Goal: Task Accomplishment & Management: Manage account settings

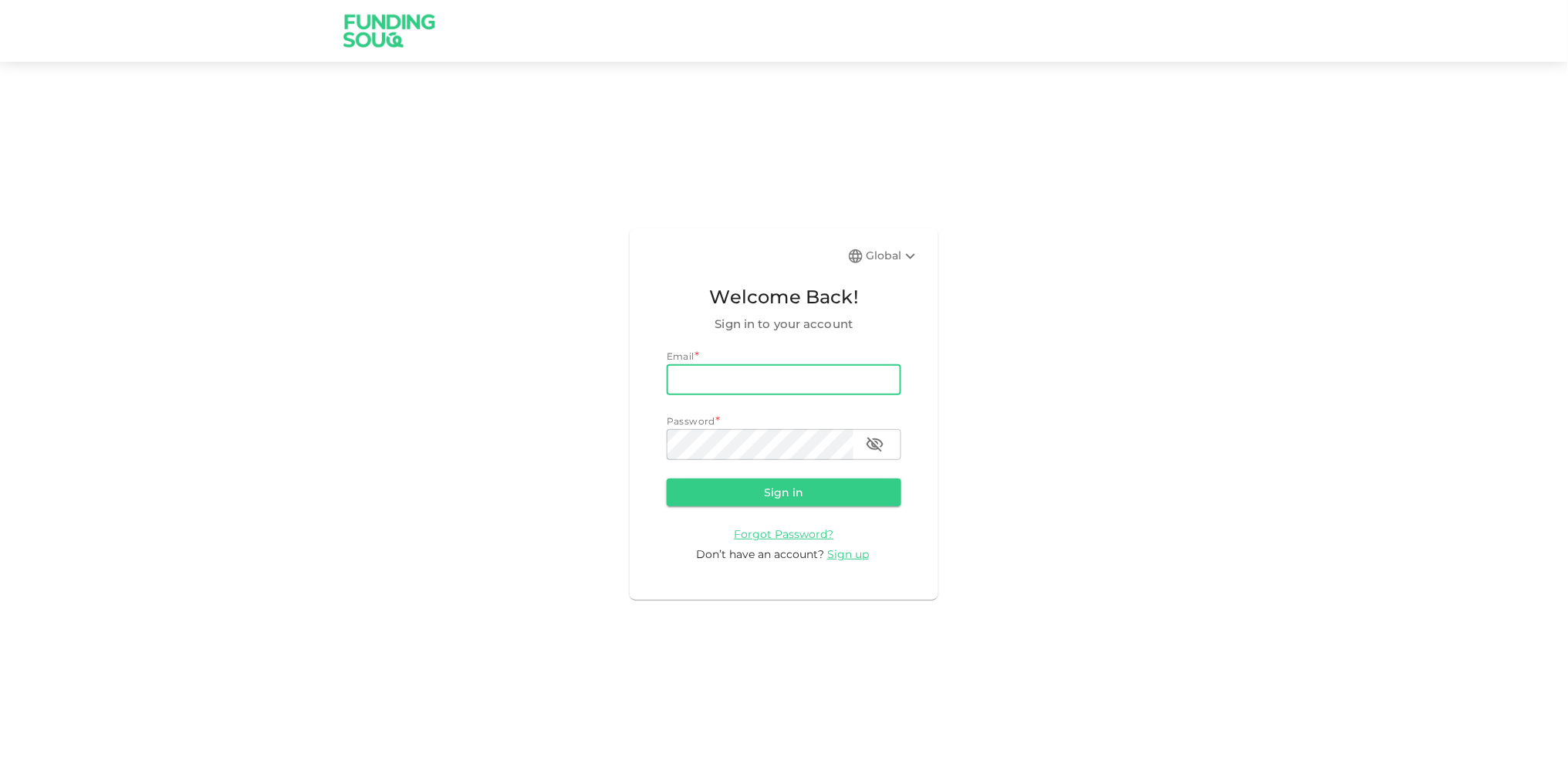
type input "[EMAIL_ADDRESS][DOMAIN_NAME]"
click at [748, 425] on div "Password *" at bounding box center [784, 421] width 234 height 15
drag, startPoint x: 1153, startPoint y: 488, endPoint x: 1145, endPoint y: 487, distance: 8.1
click at [1153, 488] on div "Global Welcome Back! Sign in to your account Email email [EMAIL_ADDRESS][DOMAIN…" at bounding box center [784, 414] width 1568 height 668
click at [667, 478] on button "Sign in" at bounding box center [784, 492] width 234 height 28
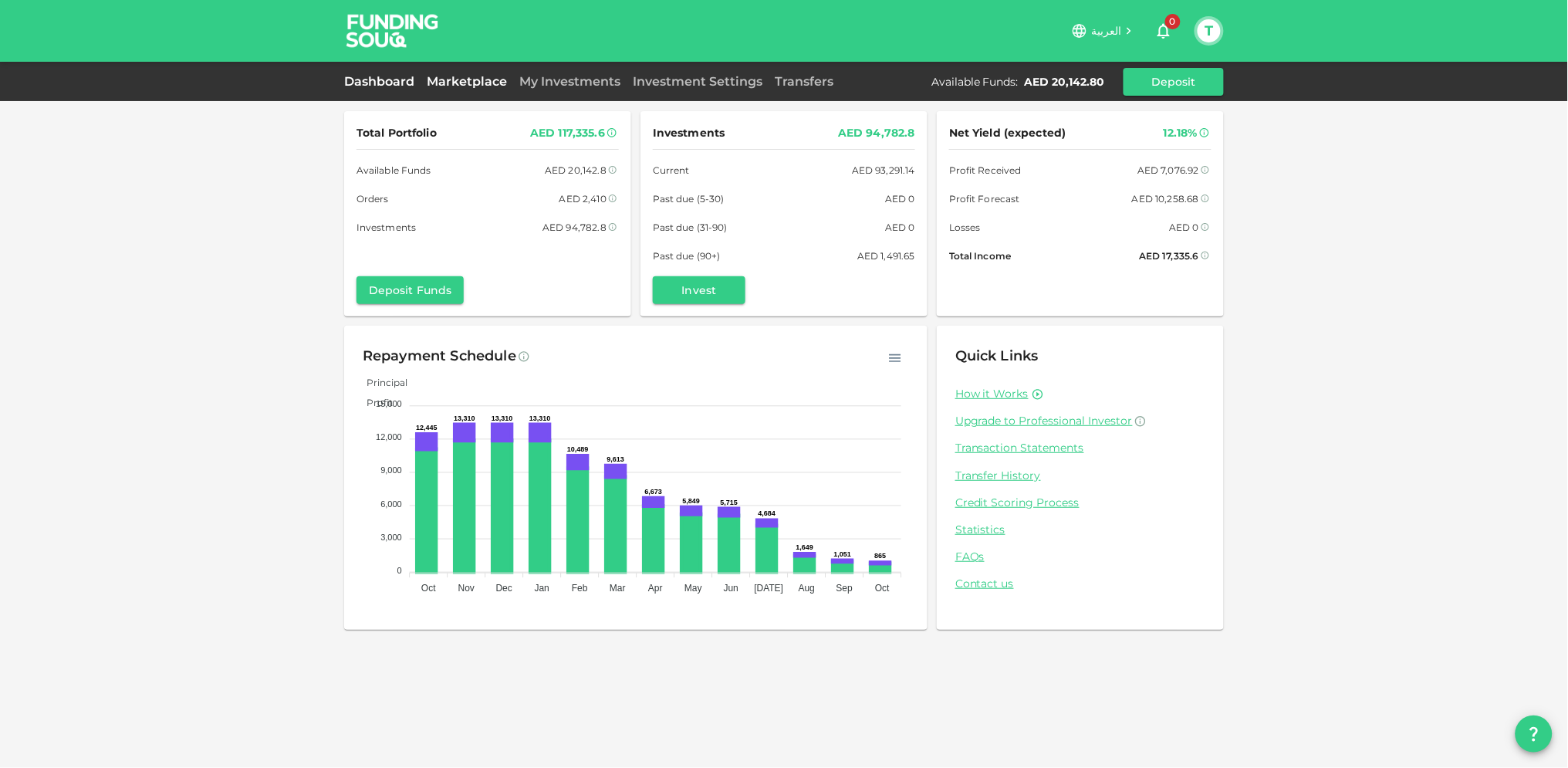
click at [452, 79] on link "Marketplace" at bounding box center [467, 82] width 93 height 14
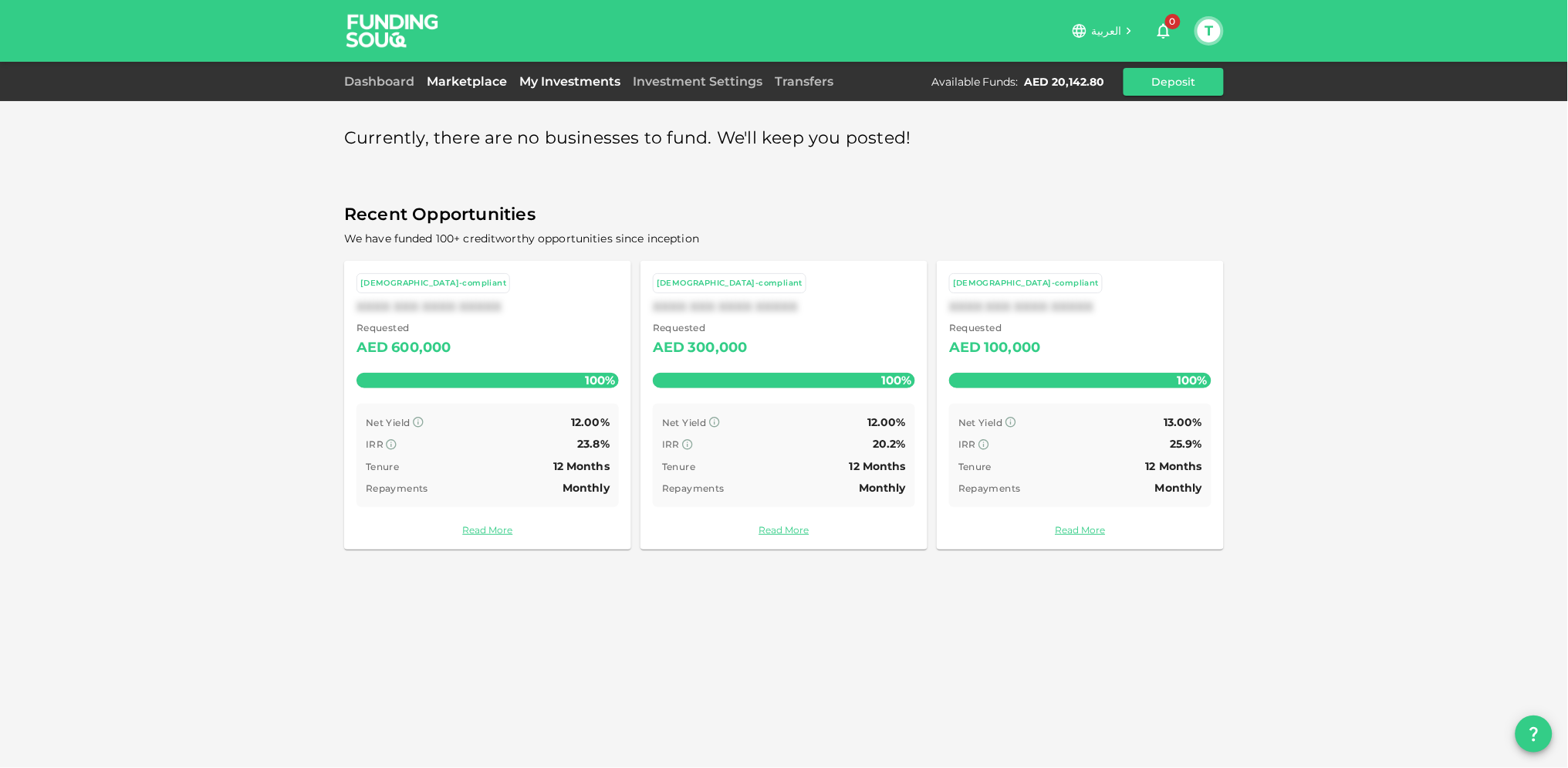
click at [557, 78] on link "My Investments" at bounding box center [570, 82] width 114 height 14
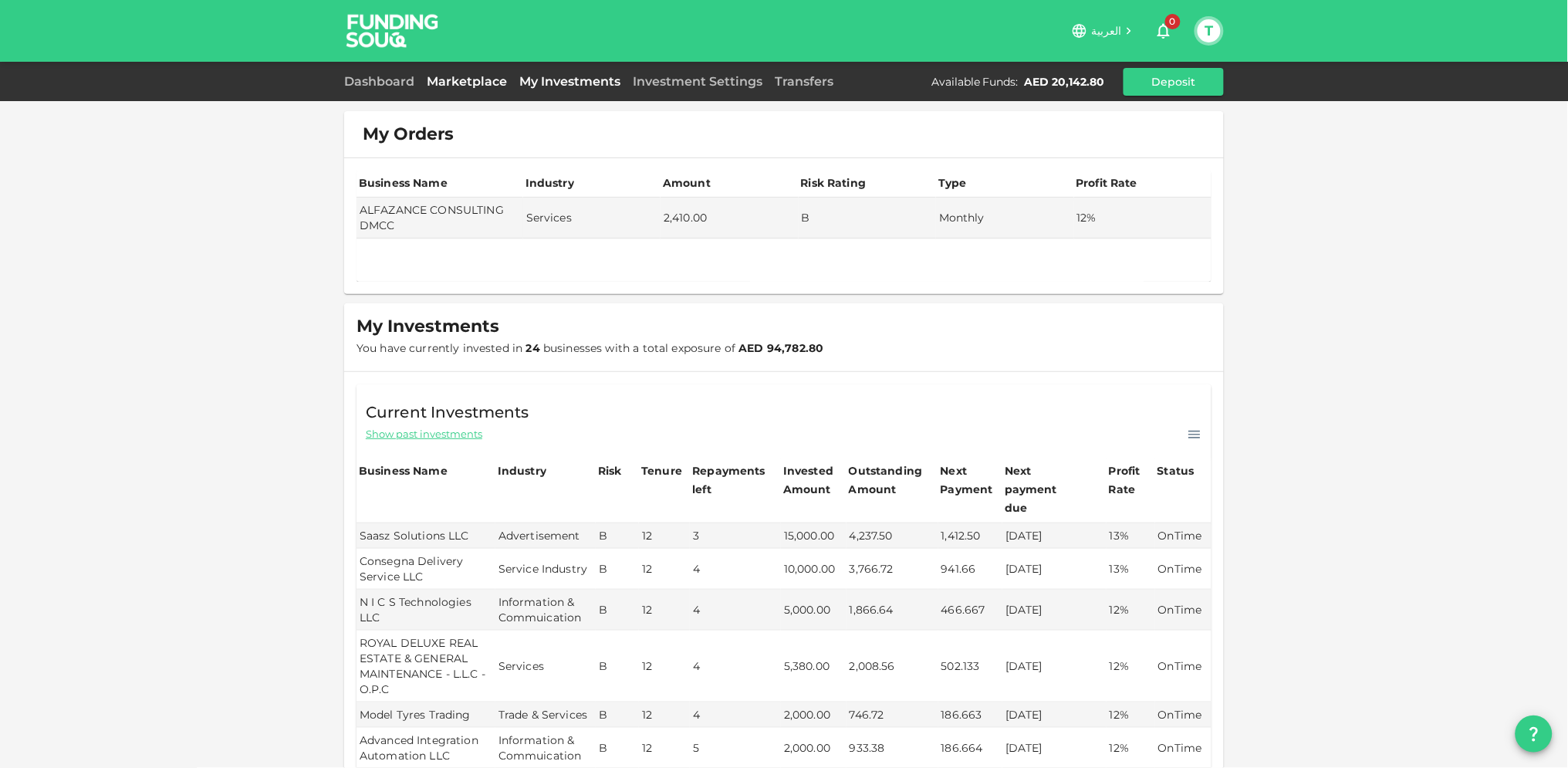
click at [465, 76] on link "Marketplace" at bounding box center [467, 82] width 93 height 14
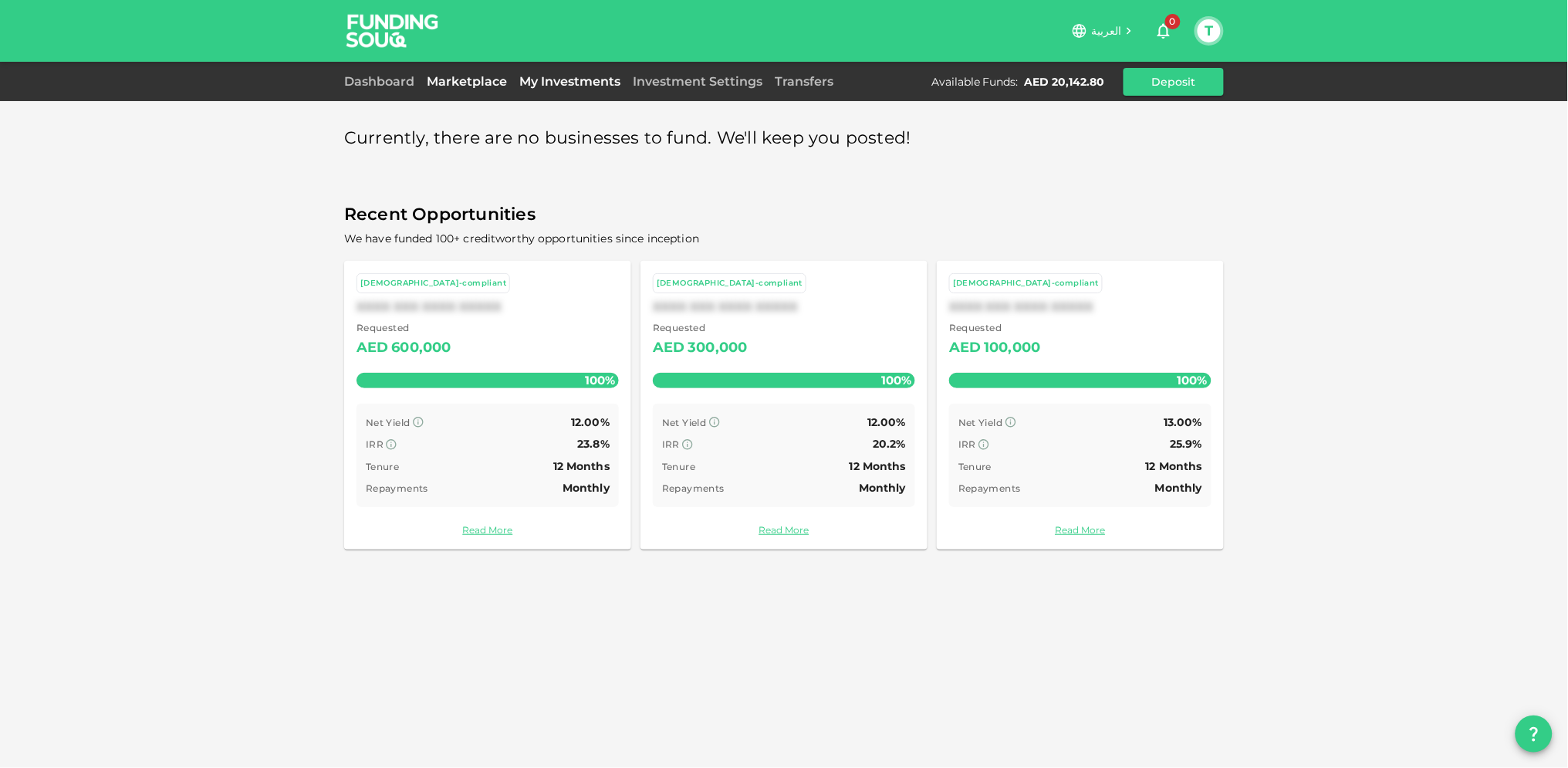
click at [554, 78] on link "My Investments" at bounding box center [570, 82] width 114 height 14
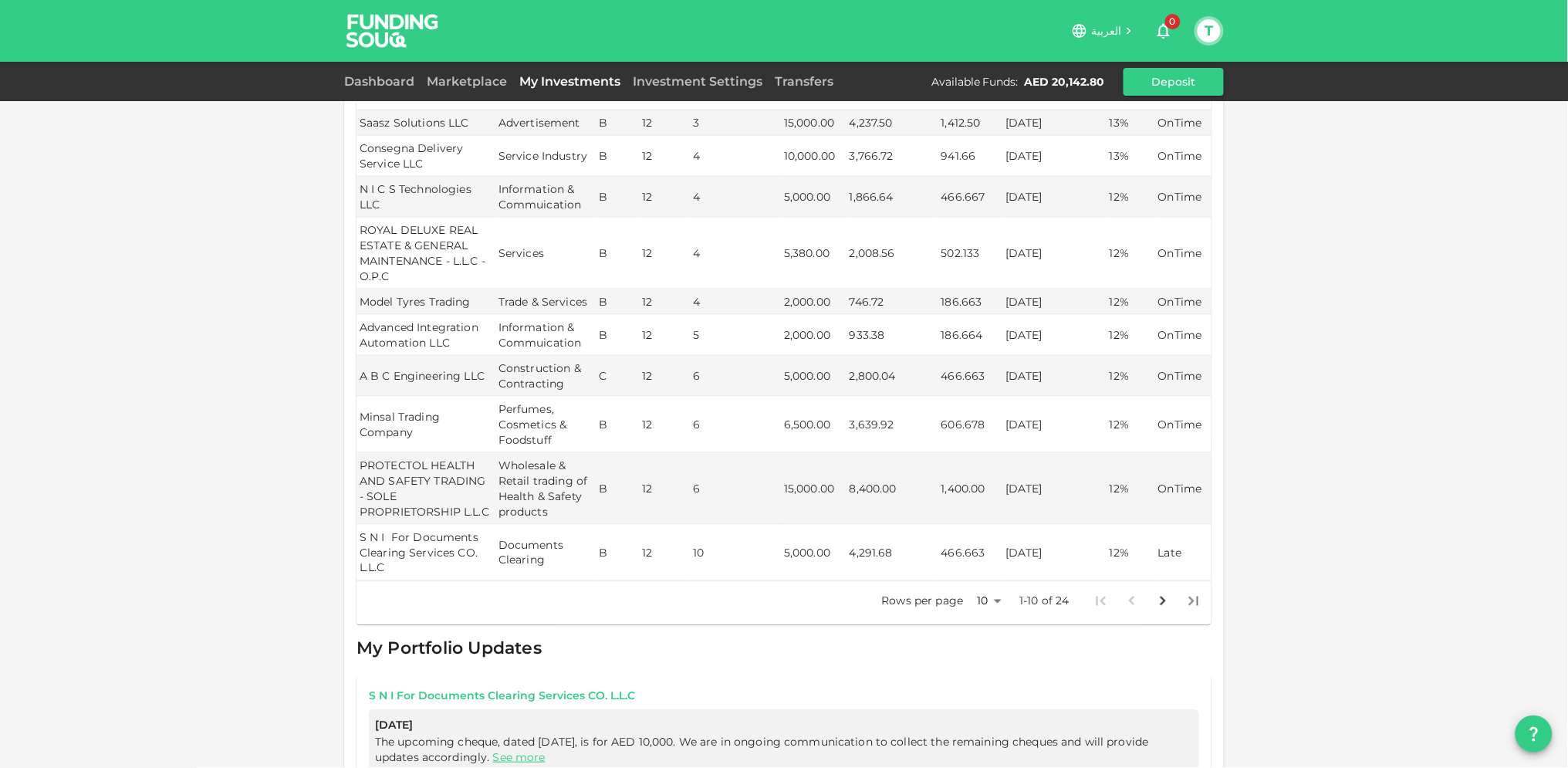
scroll to position [514, 0]
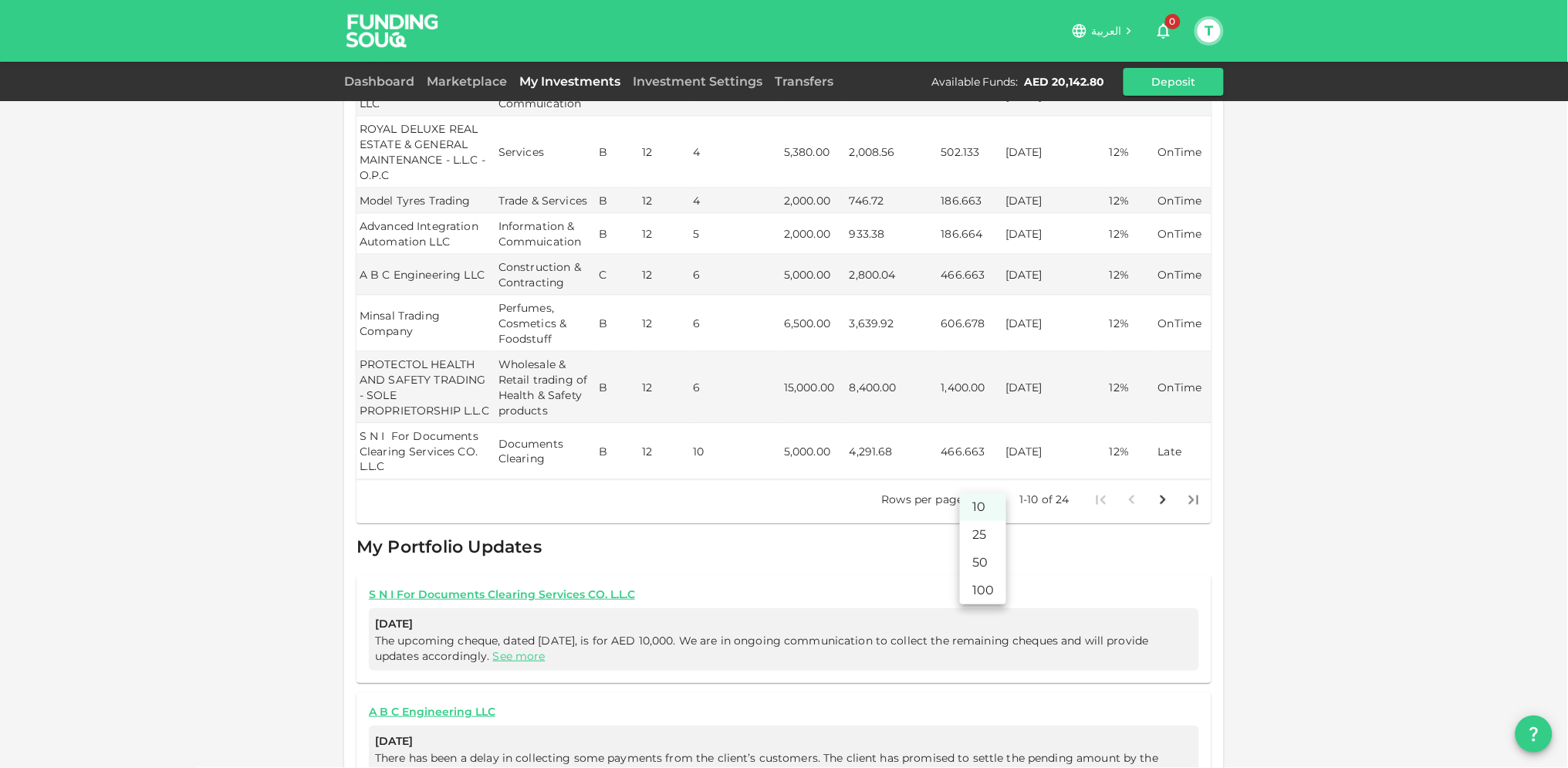
click at [990, 480] on body "العربية 0 T Dashboard Marketplace My Investments Investment Settings Transfers …" at bounding box center [784, 384] width 1568 height 768
click at [974, 530] on li "25" at bounding box center [983, 535] width 46 height 28
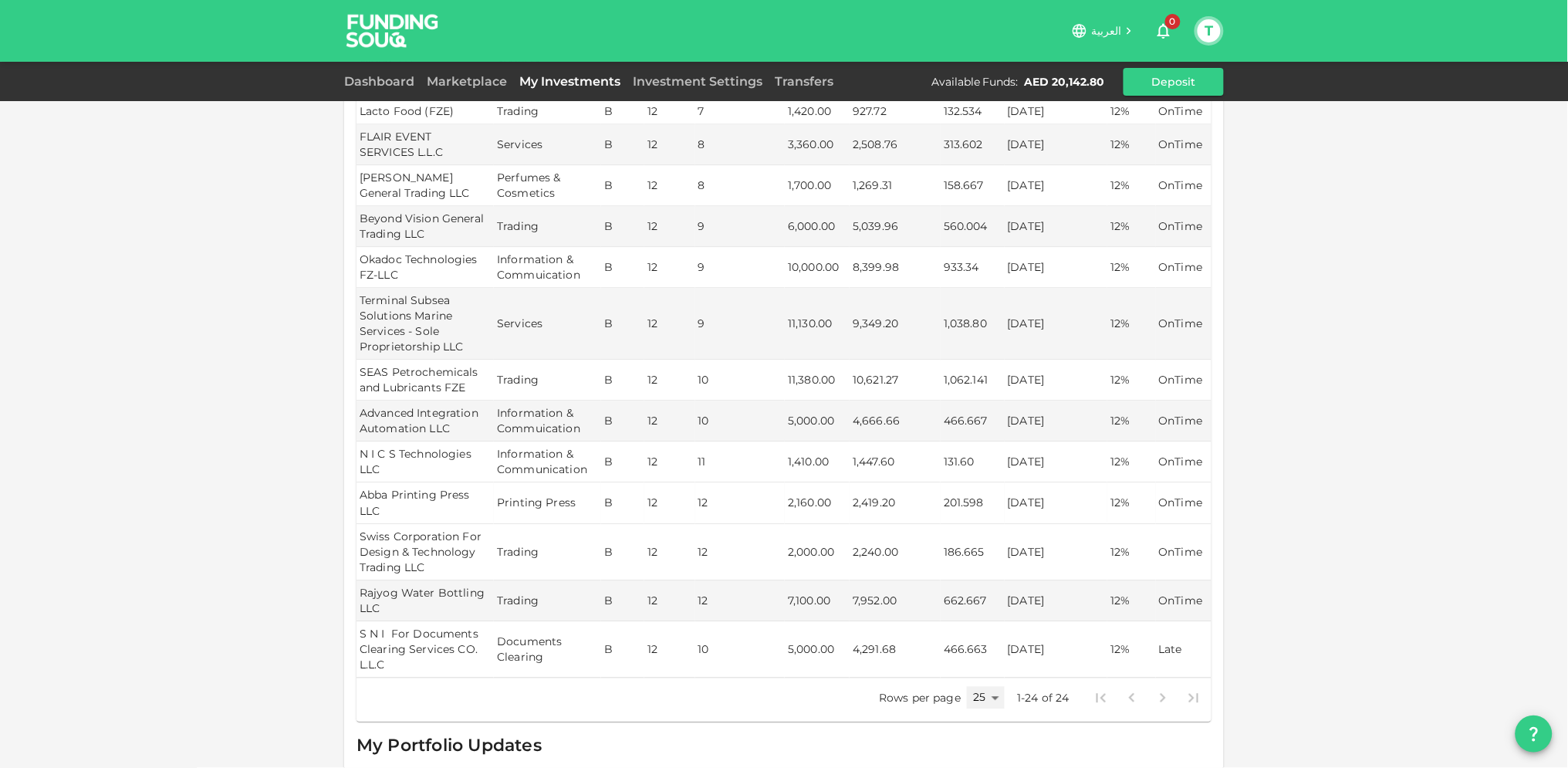
scroll to position [910, 0]
click at [992, 691] on body "العربية 0 T Dashboard Marketplace My Investments Investment Settings Transfers …" at bounding box center [784, 384] width 1568 height 768
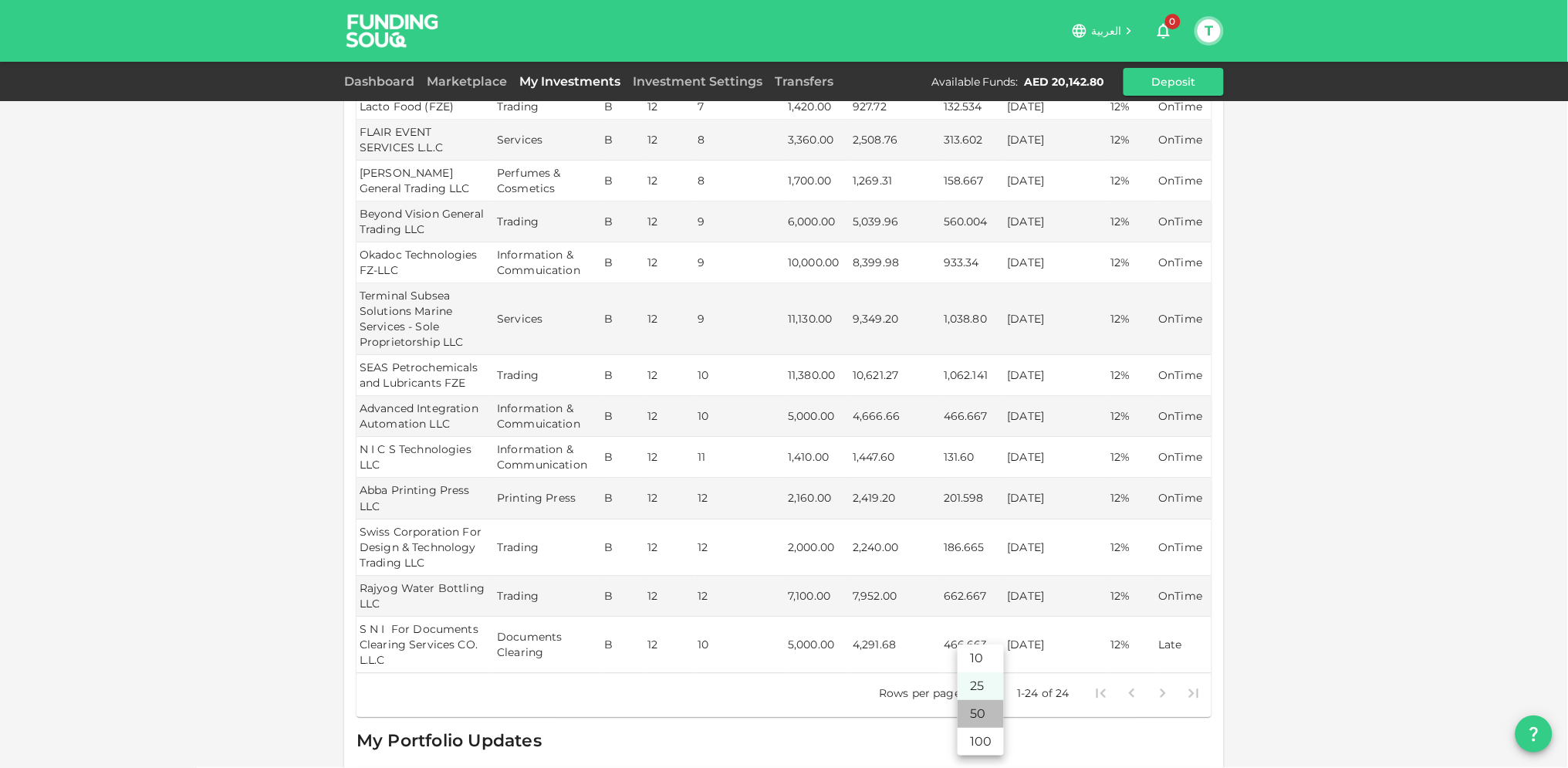
click at [985, 712] on li "50" at bounding box center [981, 714] width 46 height 28
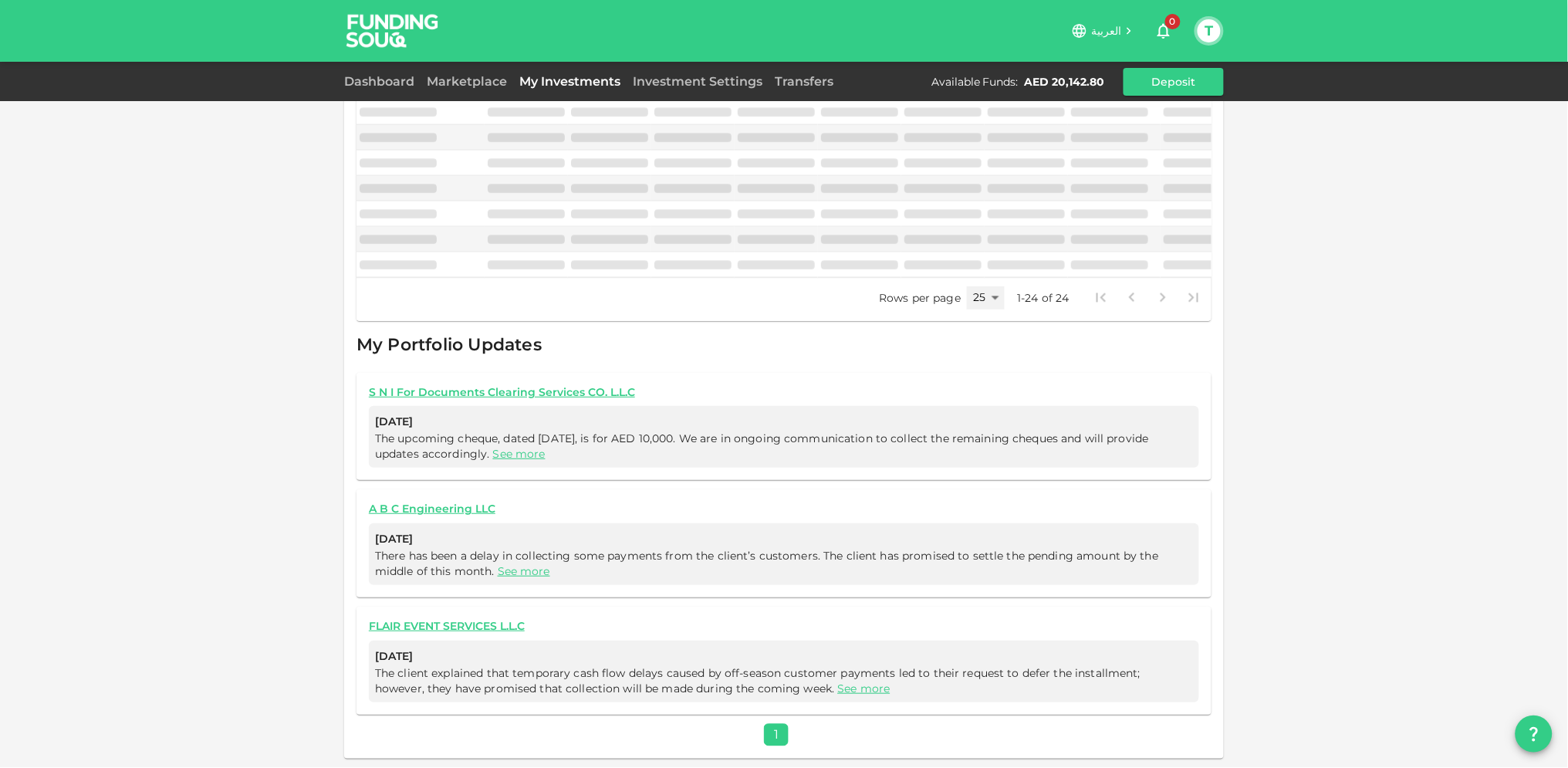
type input "50"
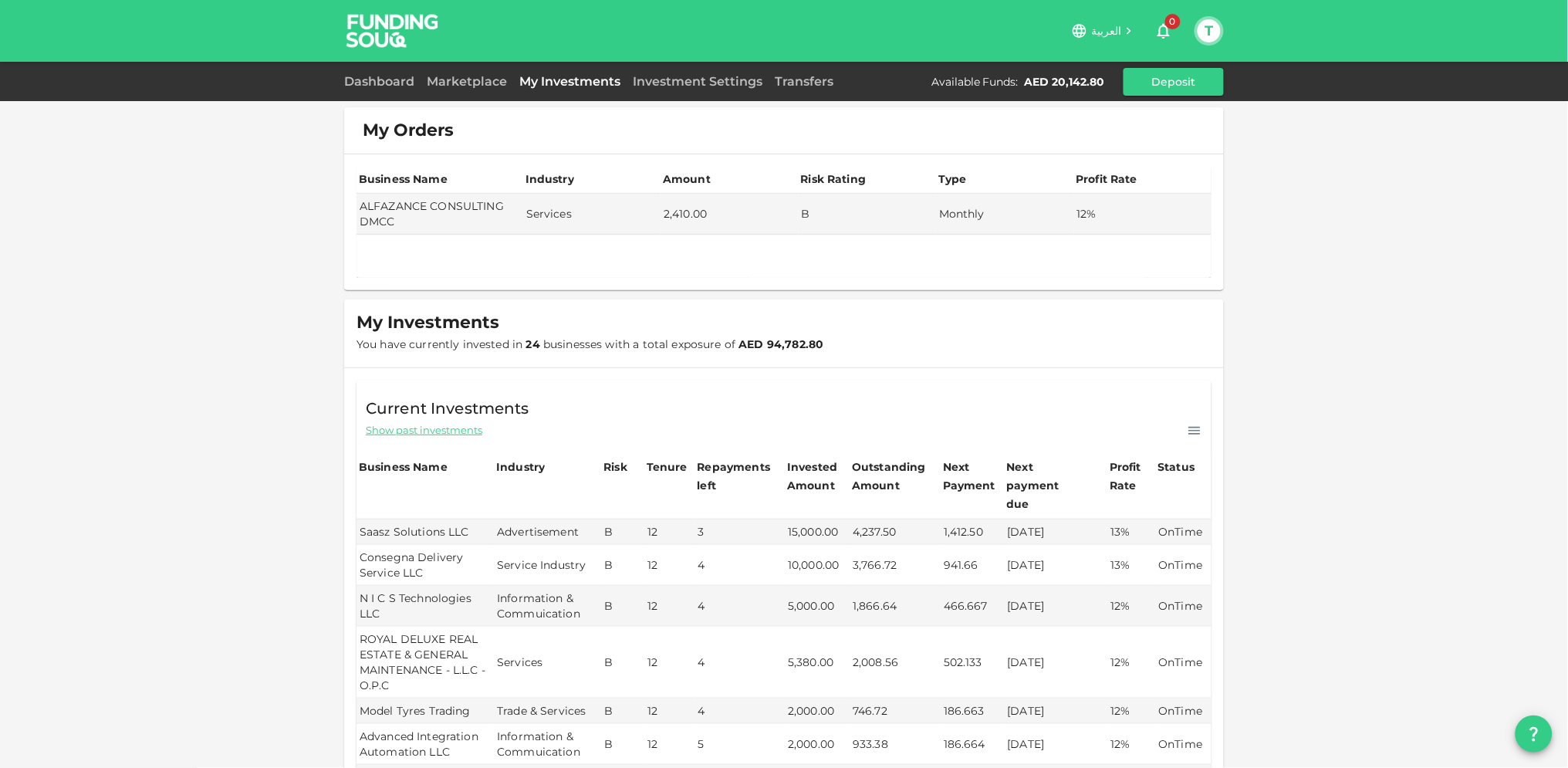
scroll to position [0, 0]
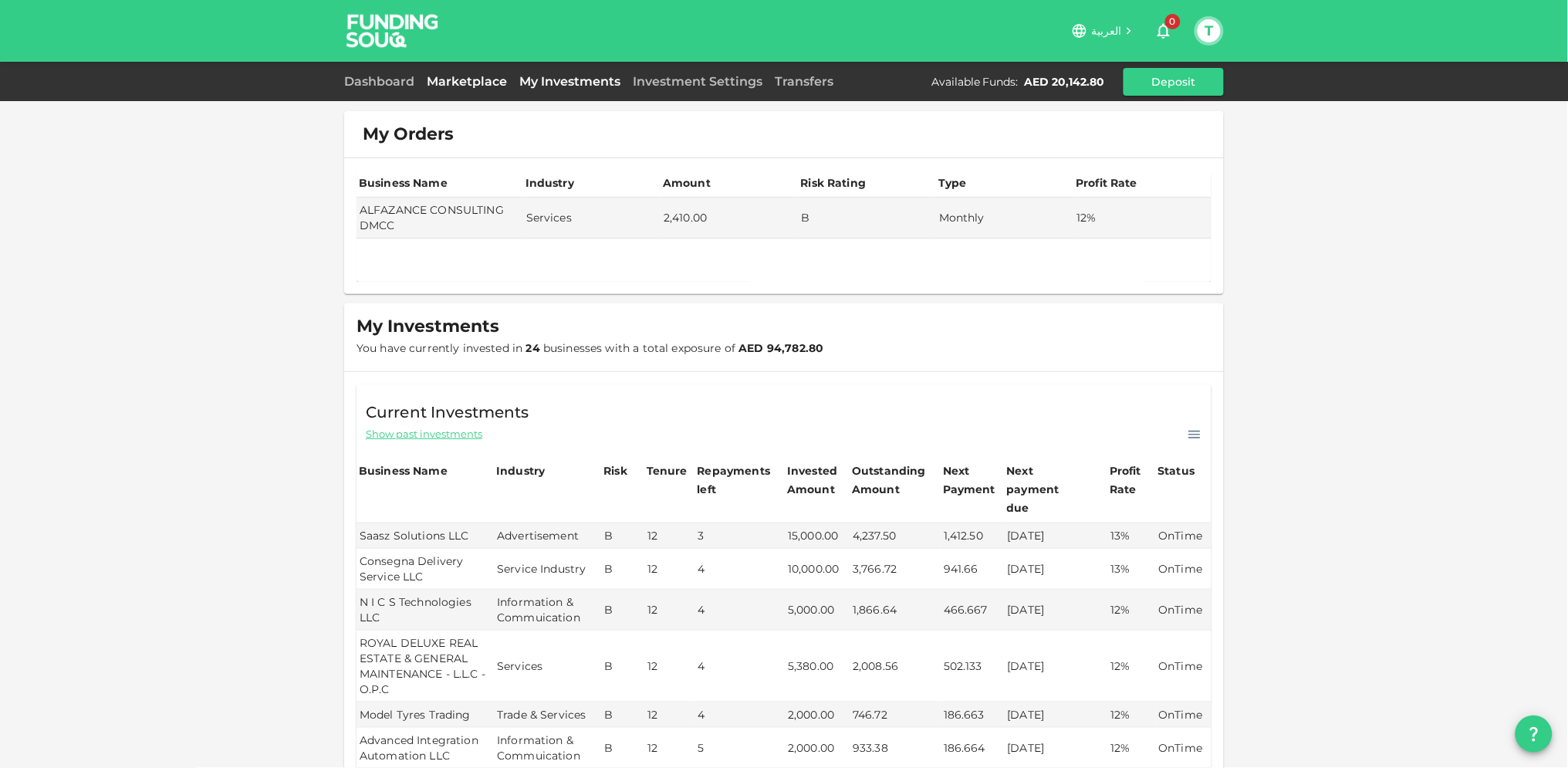
click at [455, 82] on link "Marketplace" at bounding box center [467, 82] width 93 height 14
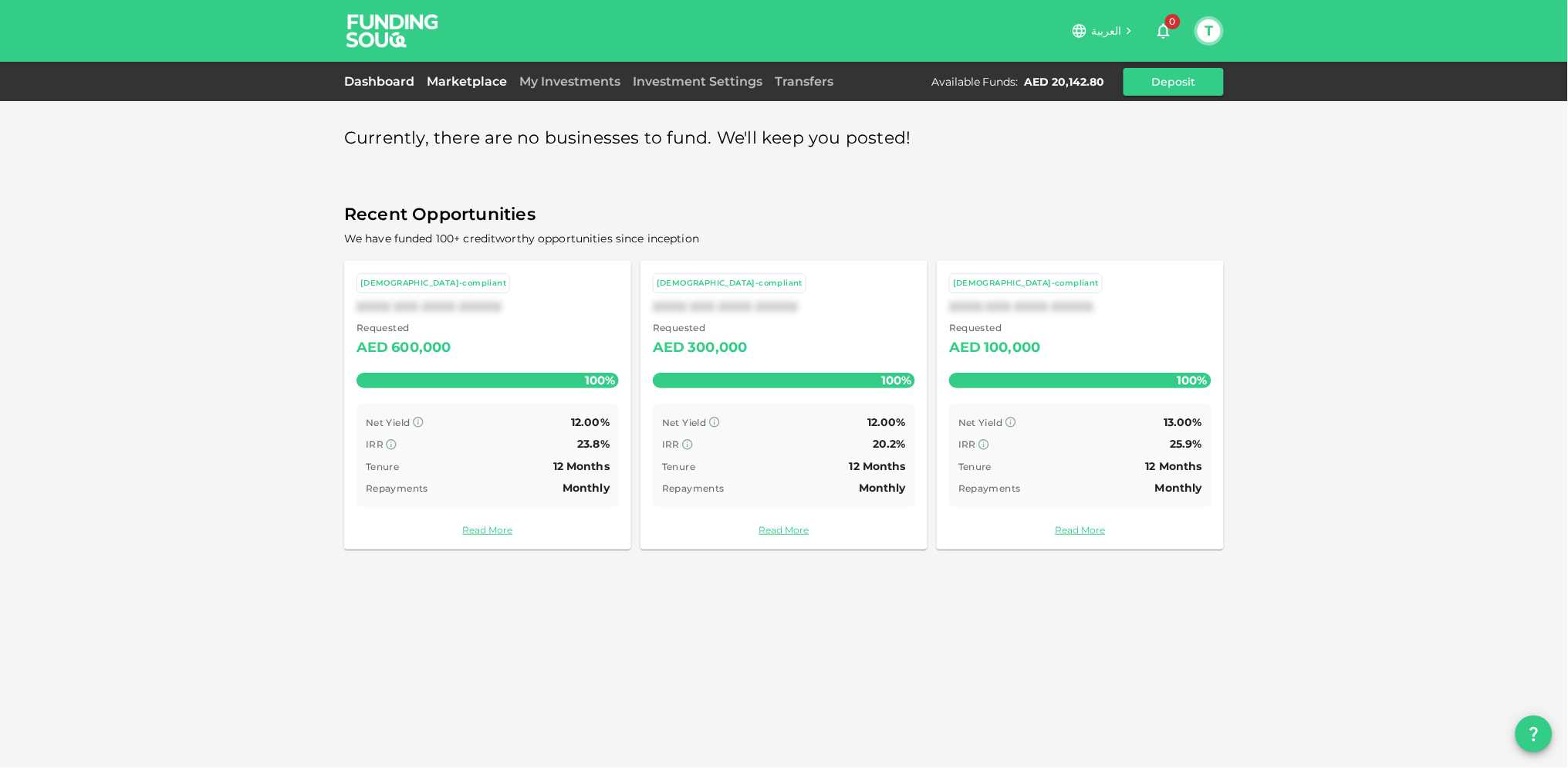
click at [389, 86] on link "Dashboard" at bounding box center [382, 82] width 77 height 14
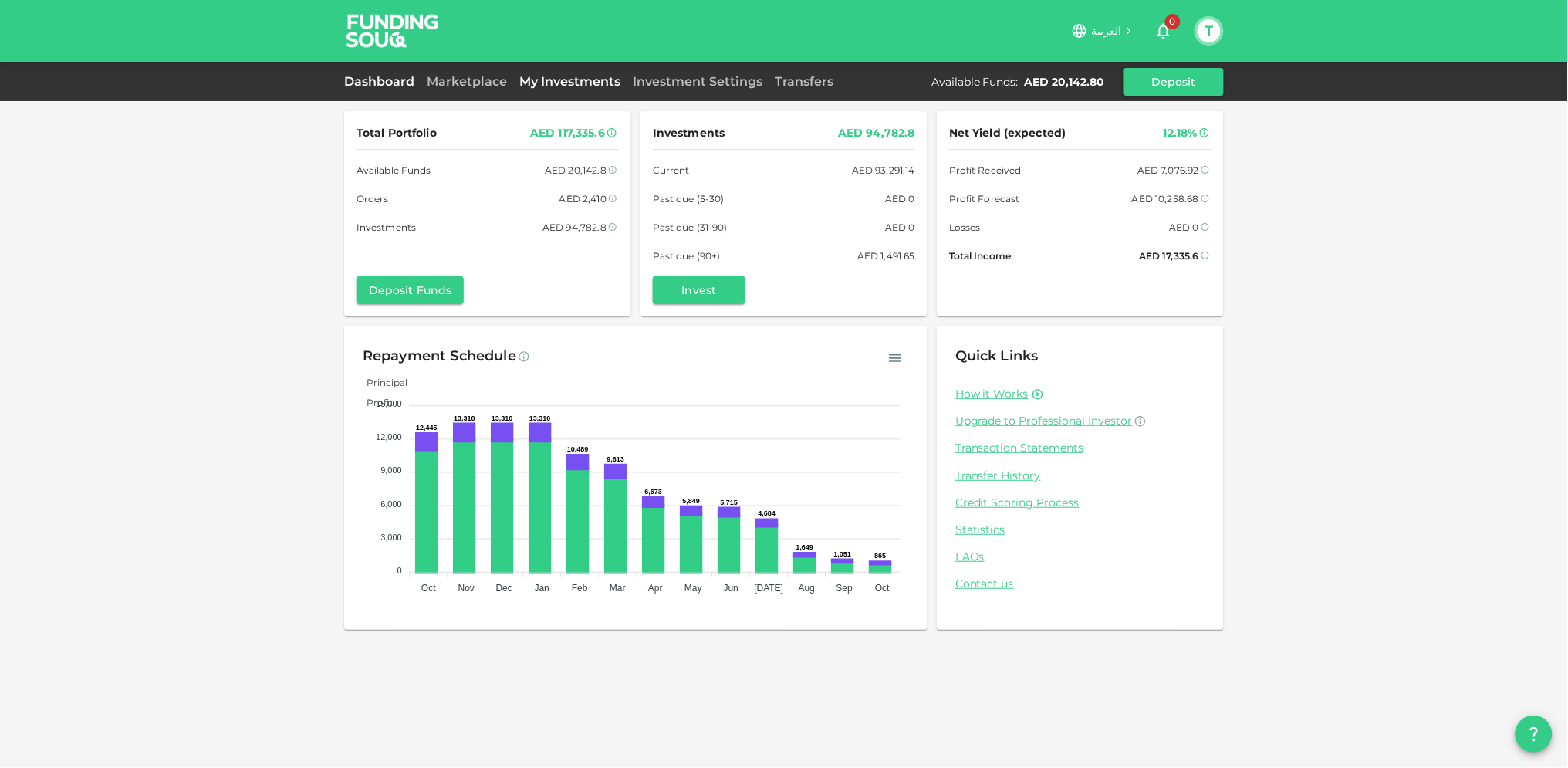
click at [546, 78] on link "My Investments" at bounding box center [570, 82] width 114 height 14
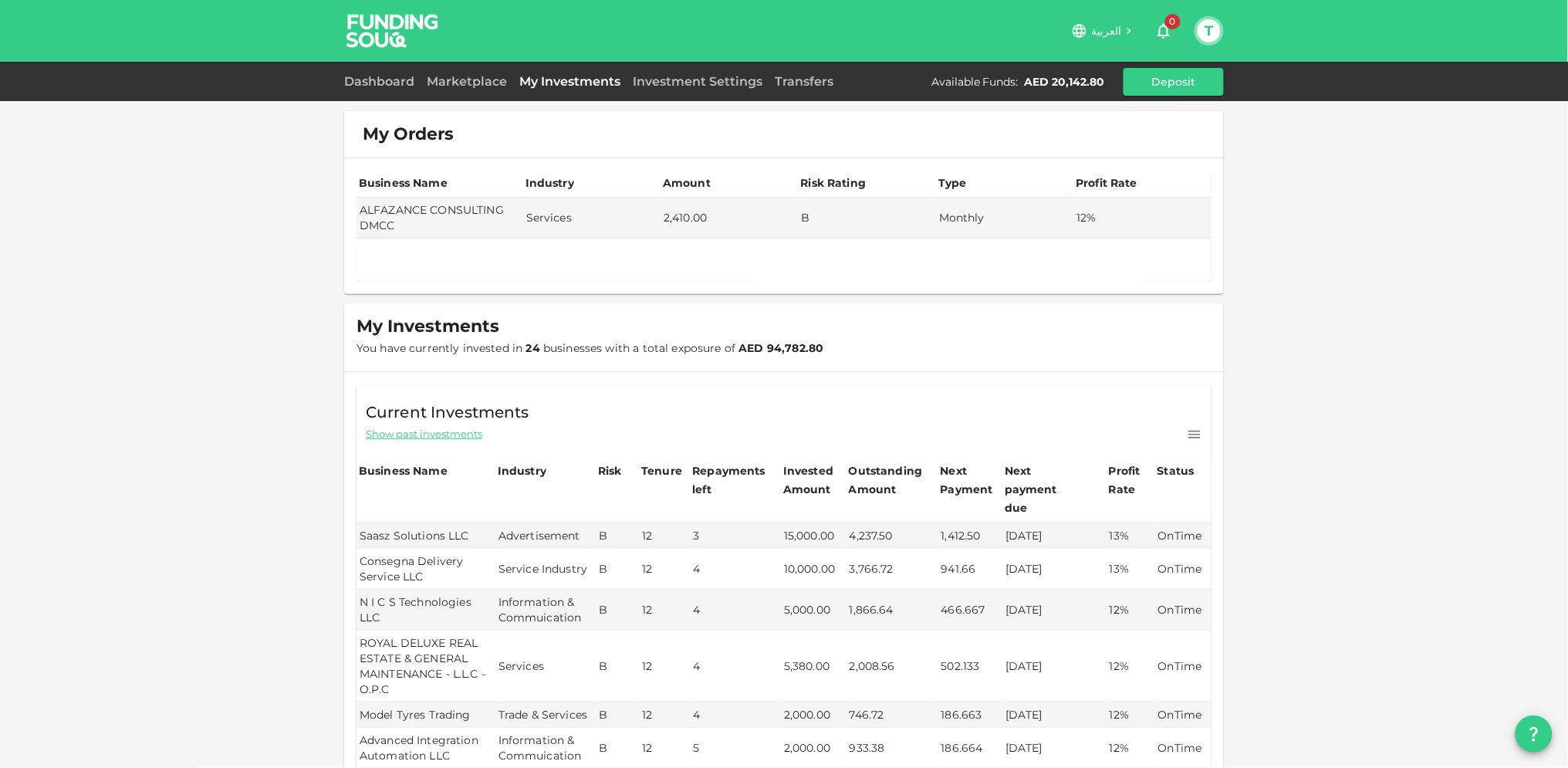
click at [1211, 36] on button "T" at bounding box center [1209, 30] width 23 height 23
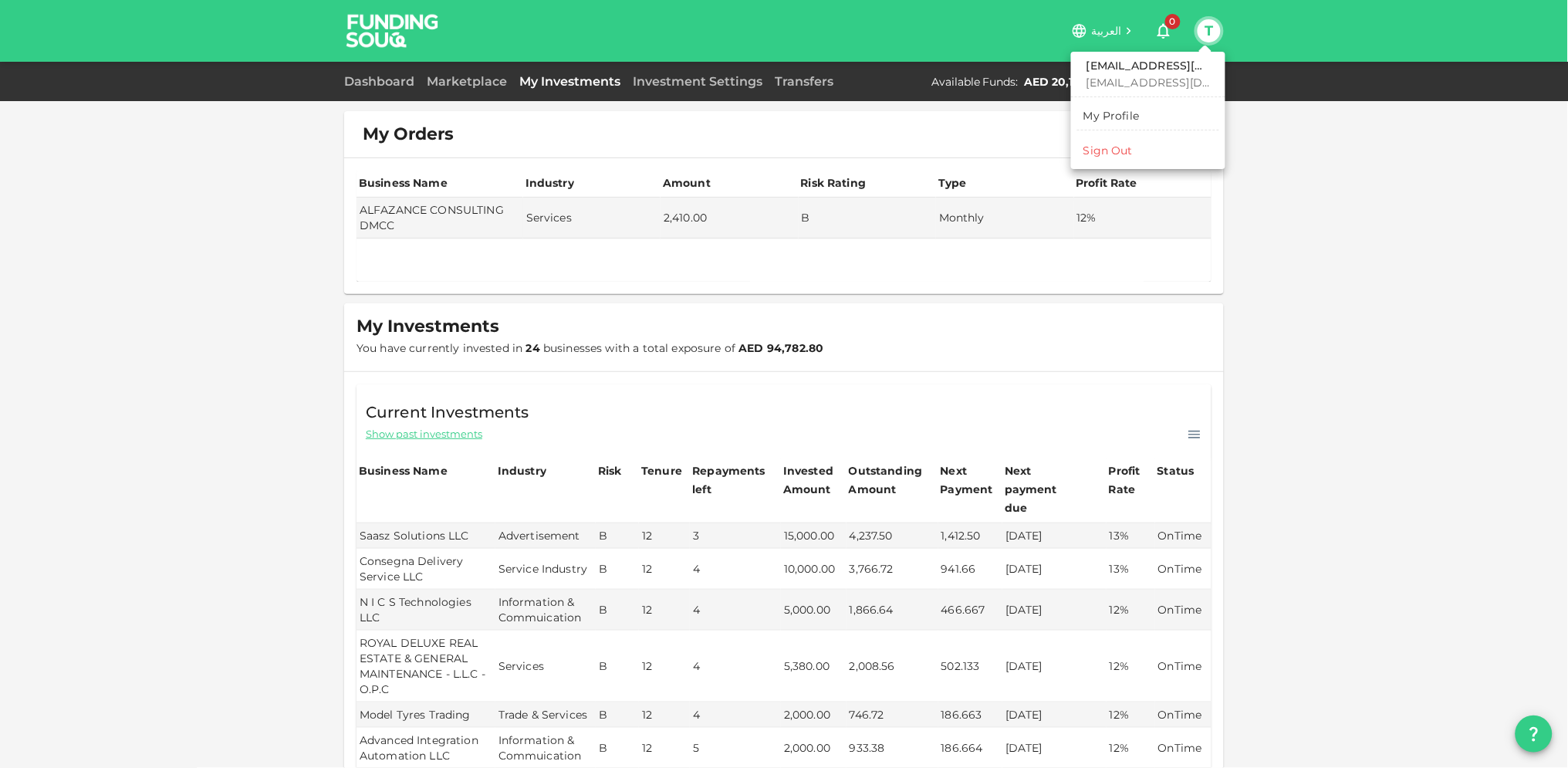
click at [1112, 154] on div "Sign Out" at bounding box center [1108, 150] width 50 height 15
